Goal: Information Seeking & Learning: Understand process/instructions

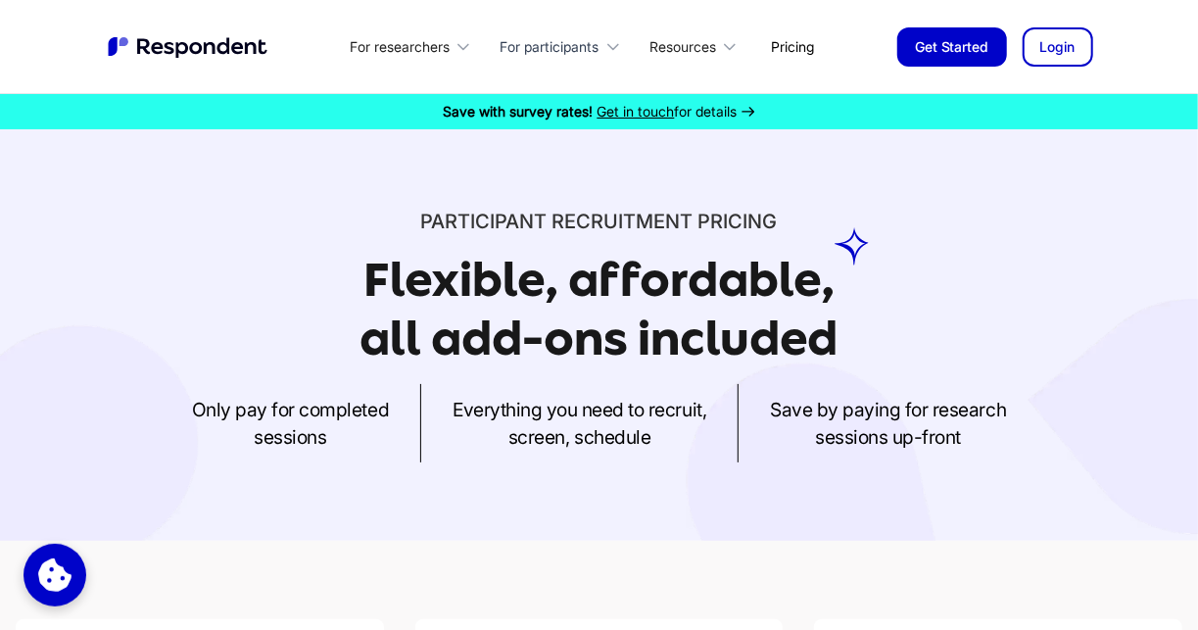
click at [564, 51] on div "For participants" at bounding box center [563, 47] width 149 height 46
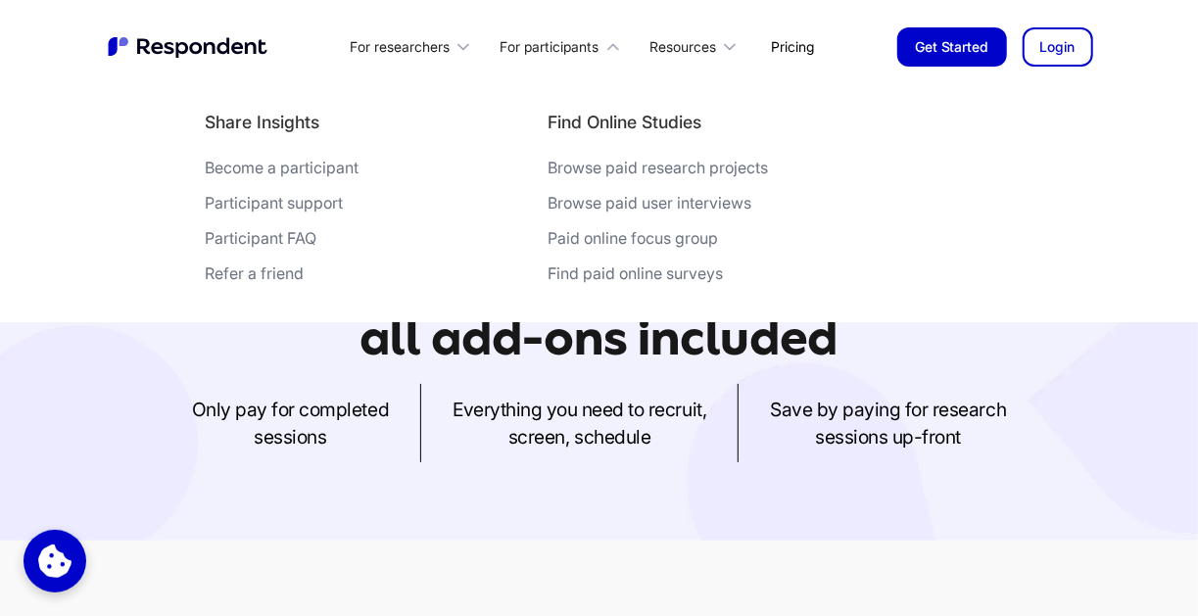
click at [316, 228] on div "Participant FAQ" at bounding box center [261, 238] width 112 height 20
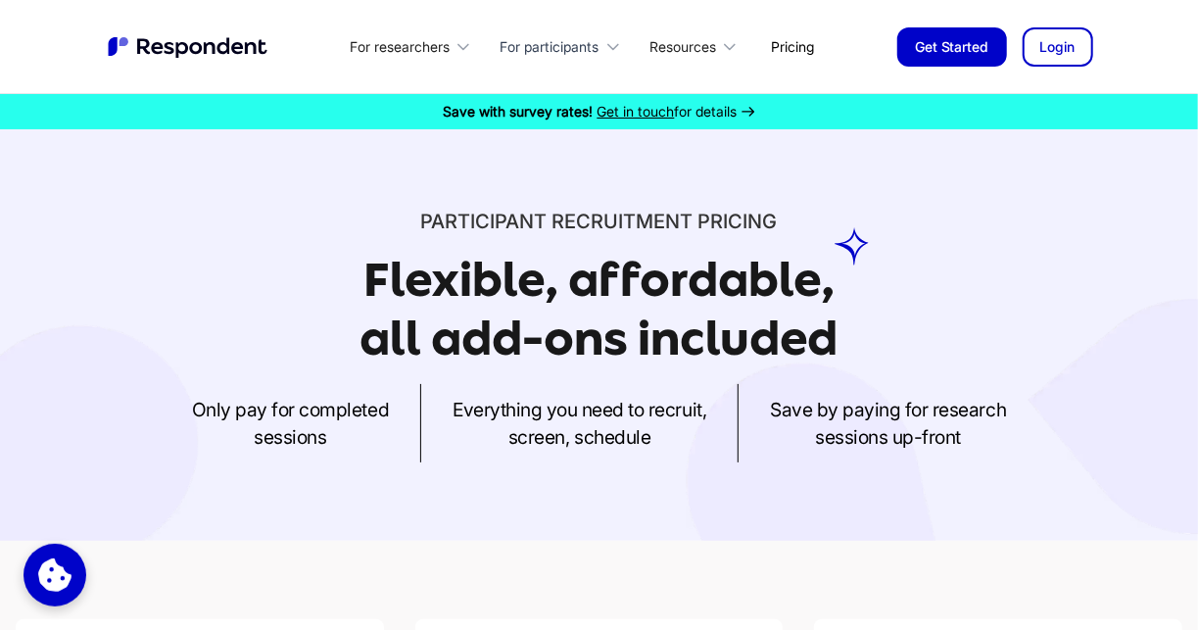
click at [563, 37] on div "For participants" at bounding box center [550, 47] width 99 height 20
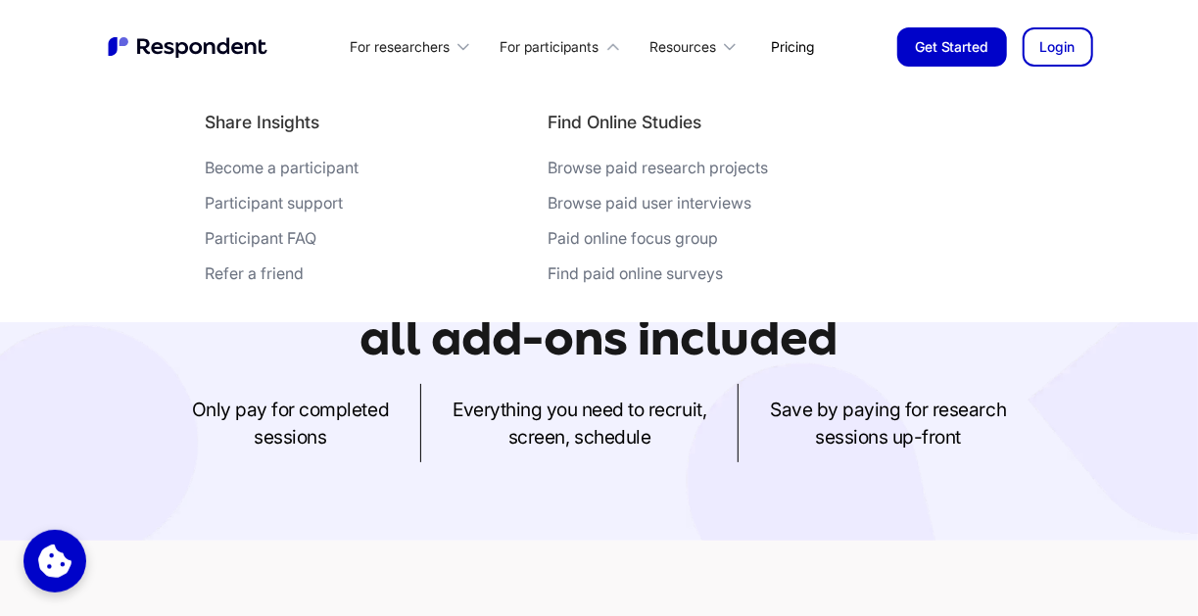
click at [359, 158] on div "Become a participant" at bounding box center [282, 168] width 154 height 20
